Goal: Contribute content

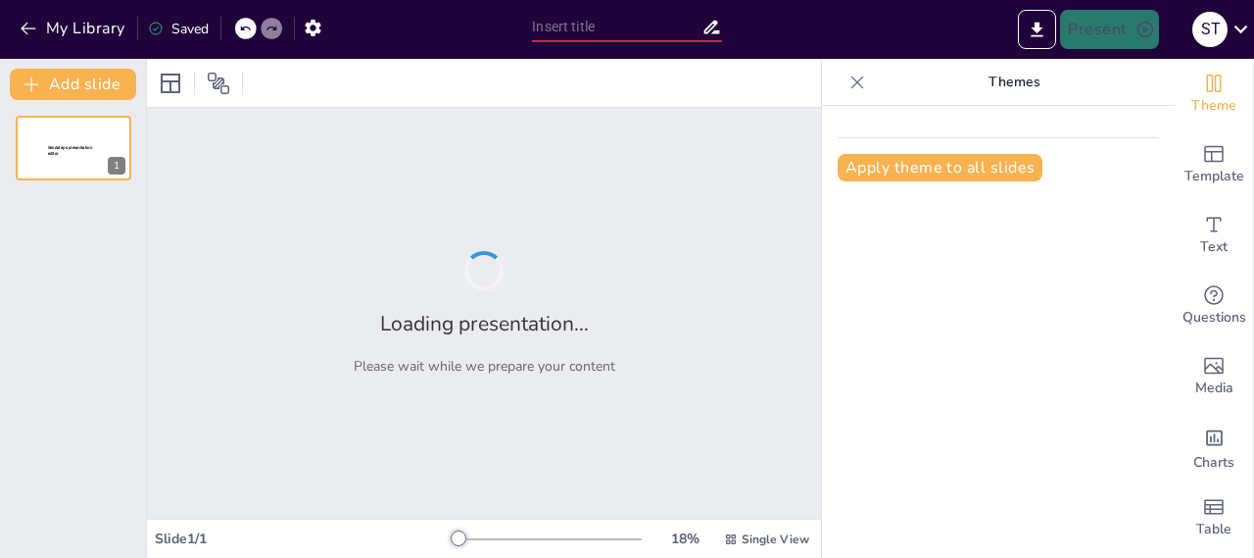
type input "Aspectos Clave de la Vida Cotidiana en [GEOGRAPHIC_DATA]"
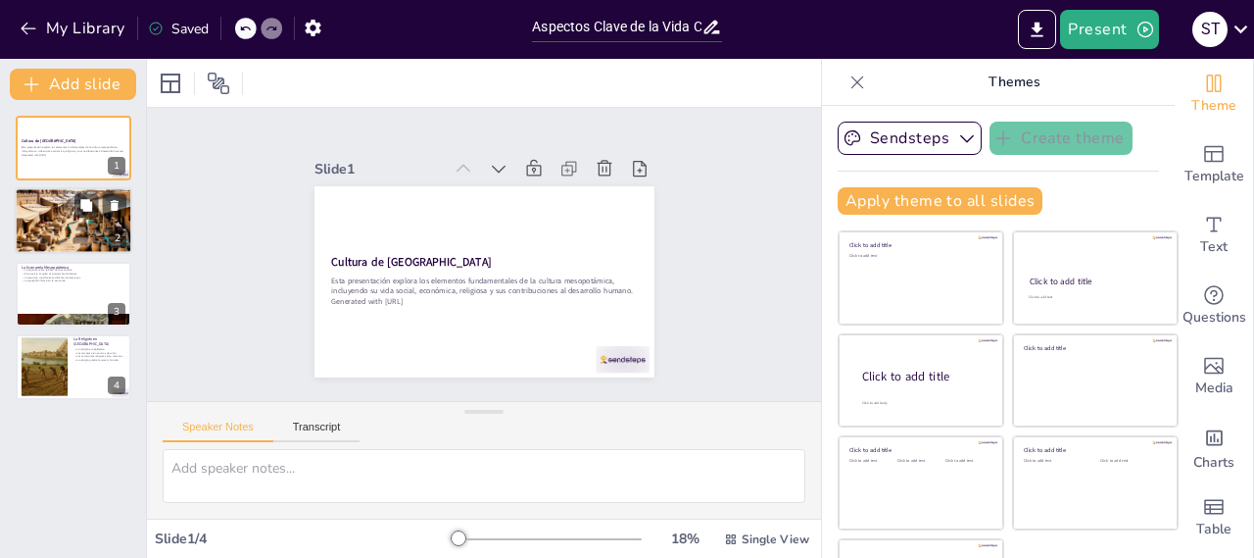
click at [63, 208] on p "La influencia de la religión en la vida social." at bounding box center [74, 208] width 106 height 4
type textarea "Lo ipsumdolo sitame co Adipiscinge sed doeiu temp incididu ut laboreetdo. Mag a…"
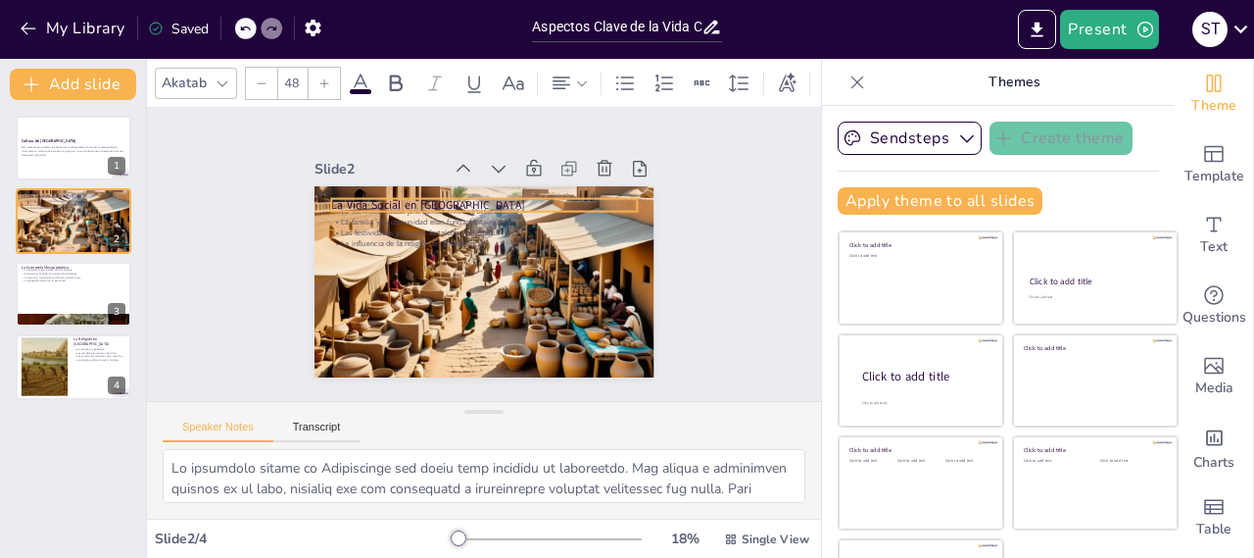
click at [397, 305] on div "La Vida Social en [GEOGRAPHIC_DATA] La sociedad estaba jerárquicamente estructu…" at bounding box center [477, 322] width 338 height 35
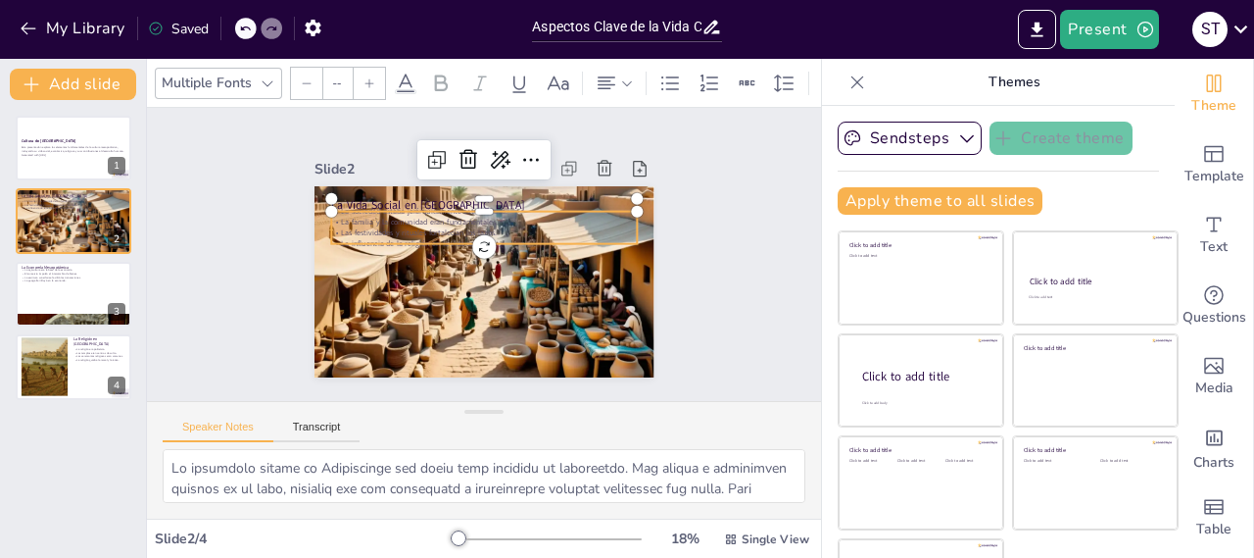
type input "32"
click at [403, 223] on p "Las festividades y rituales fortalecían los lazos." at bounding box center [468, 239] width 213 height 234
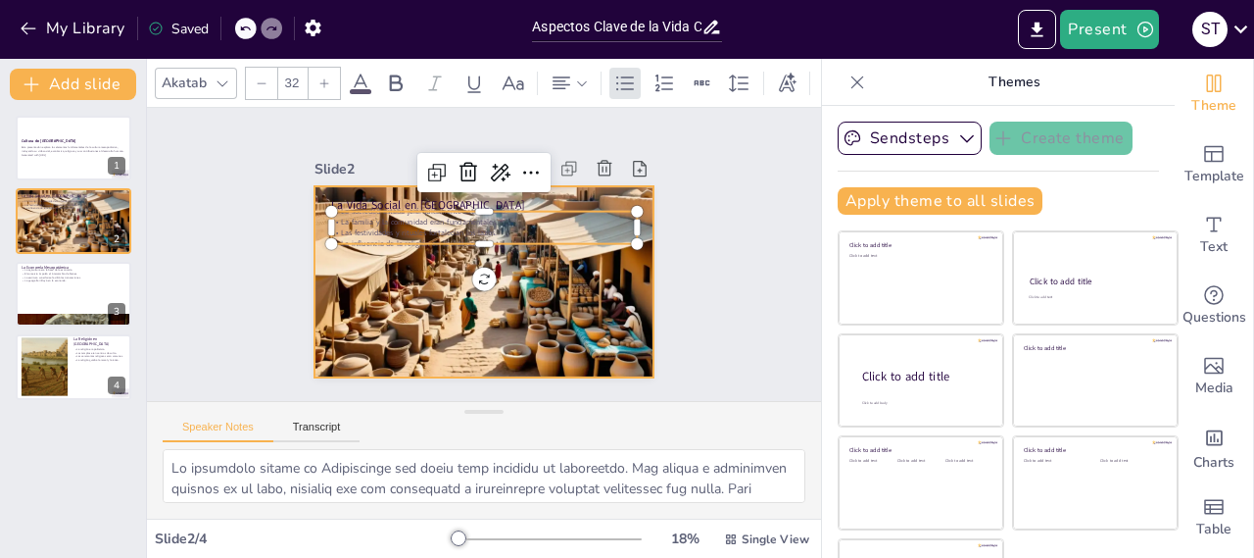
click at [415, 307] on div at bounding box center [461, 239] width 390 height 421
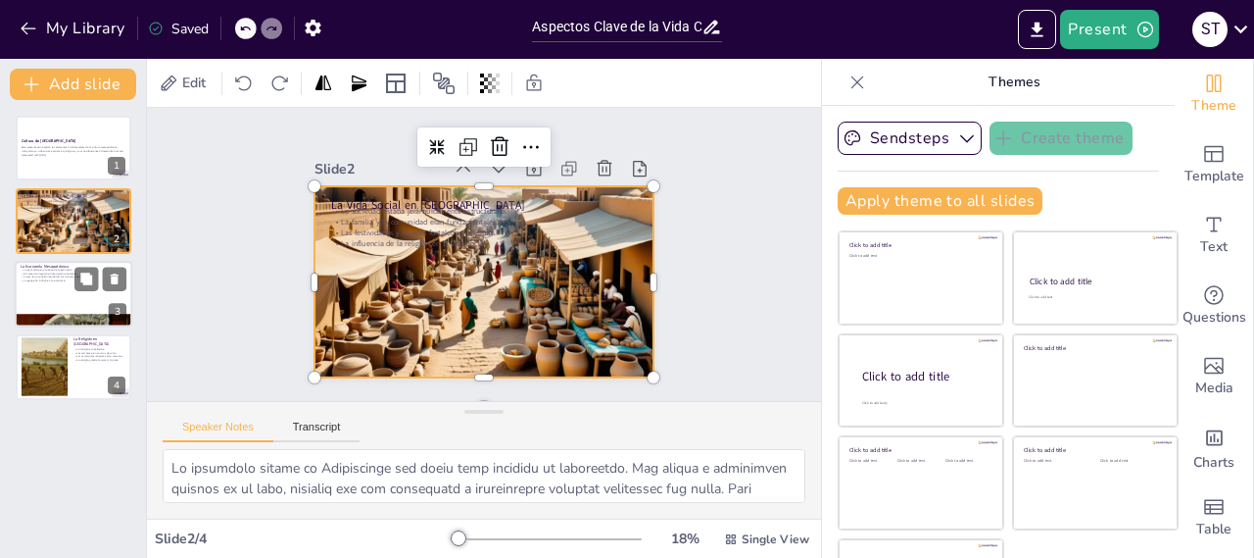
click at [34, 282] on div at bounding box center [74, 294] width 118 height 67
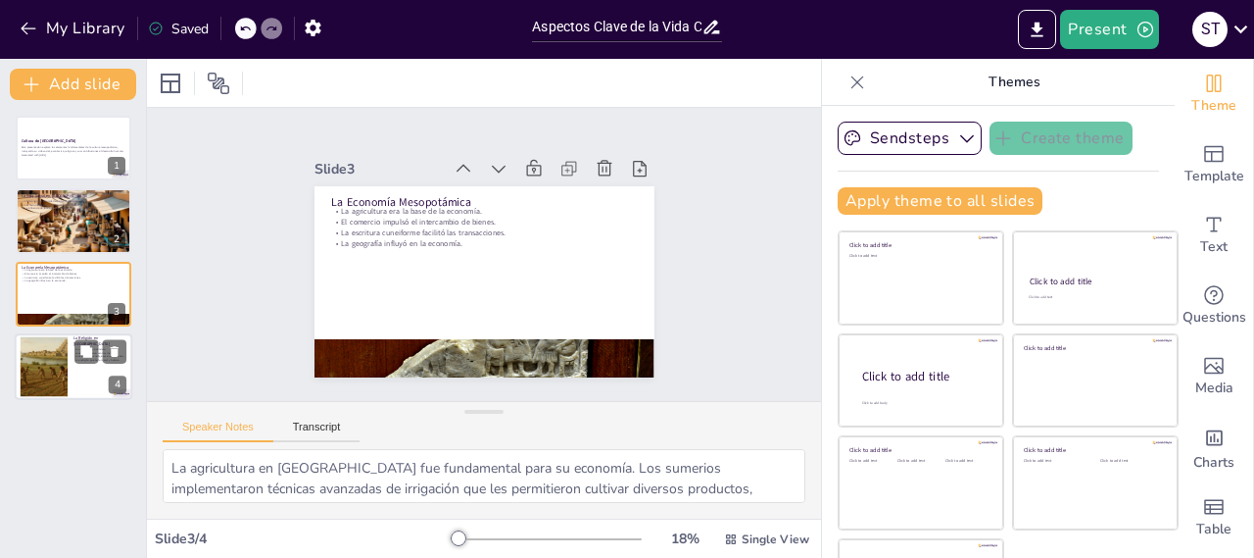
click at [41, 352] on div at bounding box center [43, 367] width 89 height 60
type textarea "El politeísmo en [GEOGRAPHIC_DATA] reflejaba la diversidad de creencias y práct…"
